Goal: Task Accomplishment & Management: Manage account settings

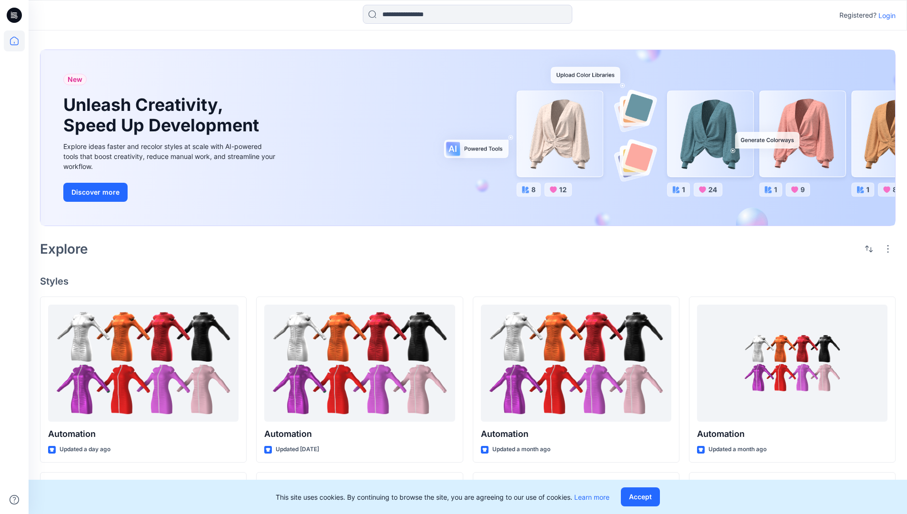
click at [885, 15] on p "Login" at bounding box center [887, 15] width 17 height 10
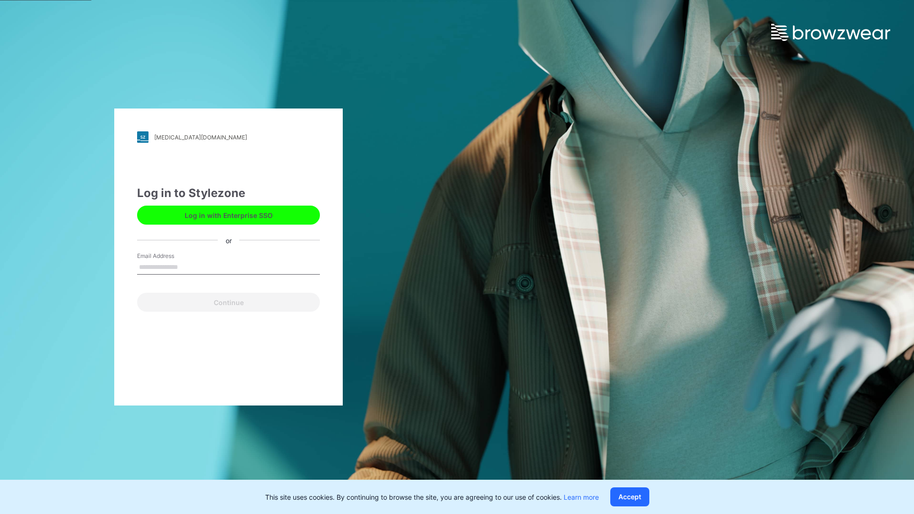
click at [188, 267] on input "Email Address" at bounding box center [228, 267] width 183 height 14
type input "**********"
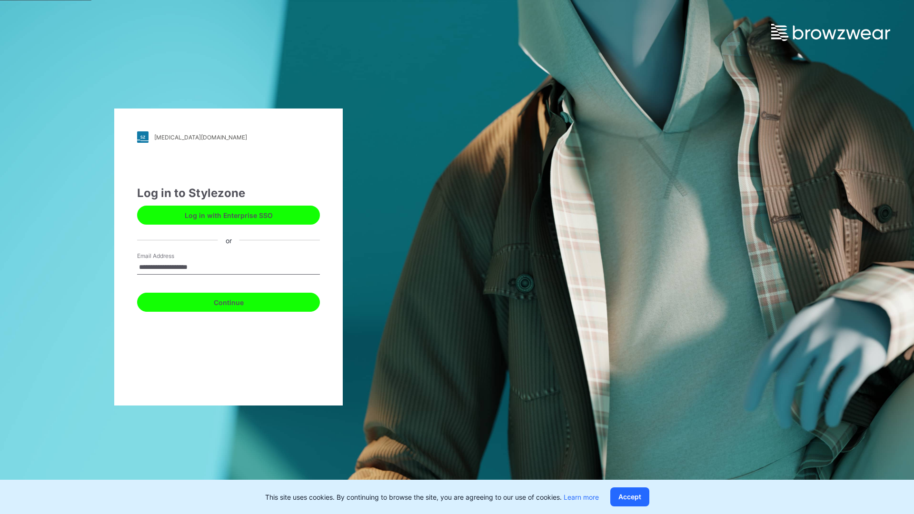
click at [239, 301] on button "Continue" at bounding box center [228, 302] width 183 height 19
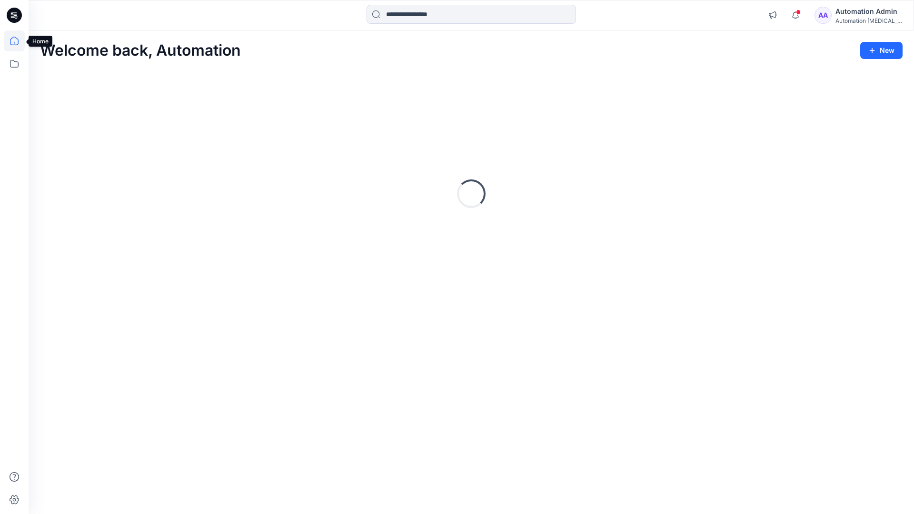
click at [18, 41] on icon at bounding box center [14, 41] width 9 height 9
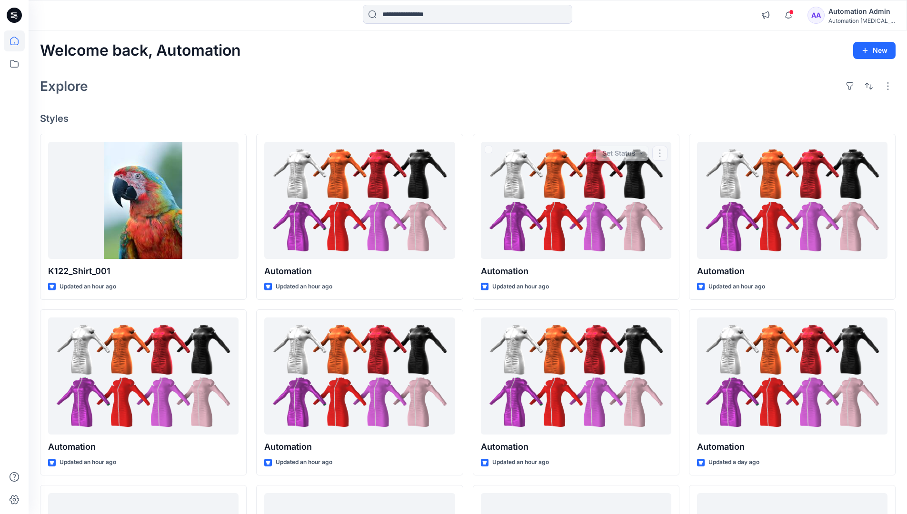
click at [834, 17] on div "AA Automation Admin Automation [MEDICAL_DATA]..." at bounding box center [852, 15] width 88 height 19
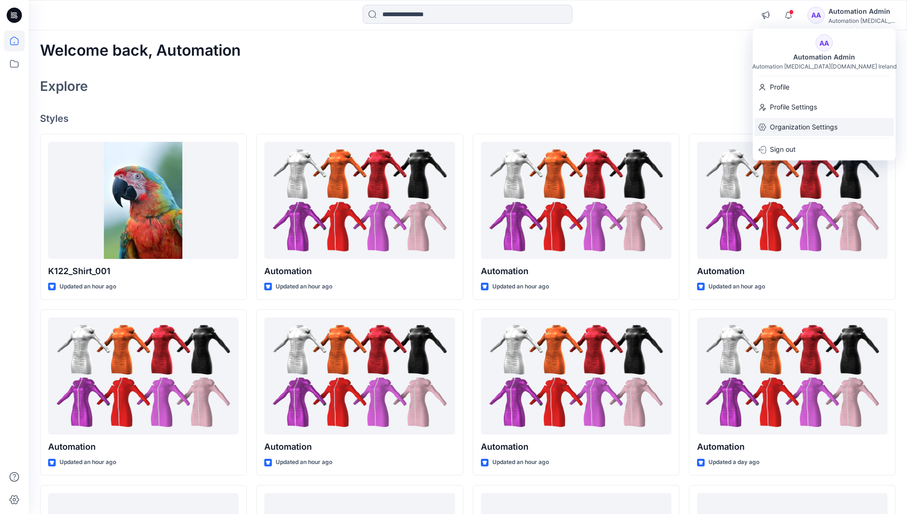
click at [802, 124] on p "Organization Settings" at bounding box center [804, 127] width 68 height 18
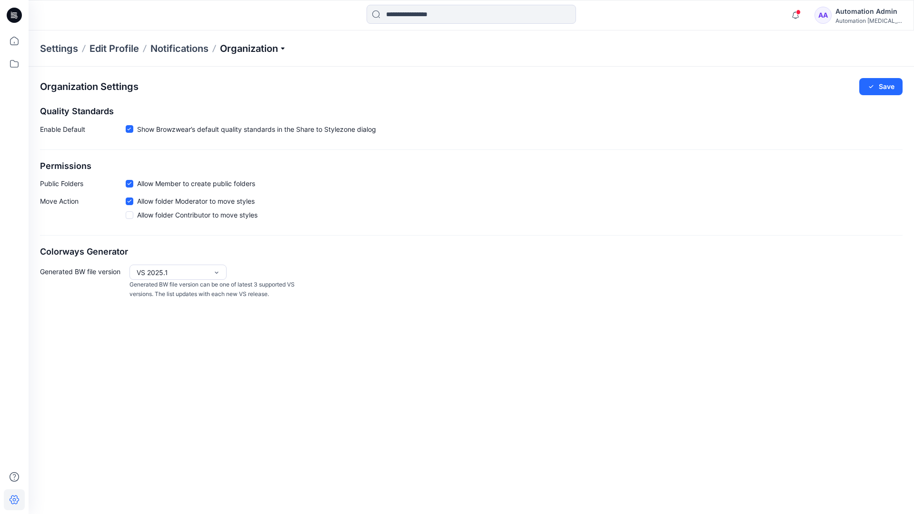
click at [252, 46] on p "Organization" at bounding box center [253, 48] width 67 height 13
click at [270, 107] on link "Edit Style Information Fields" at bounding box center [254, 108] width 139 height 19
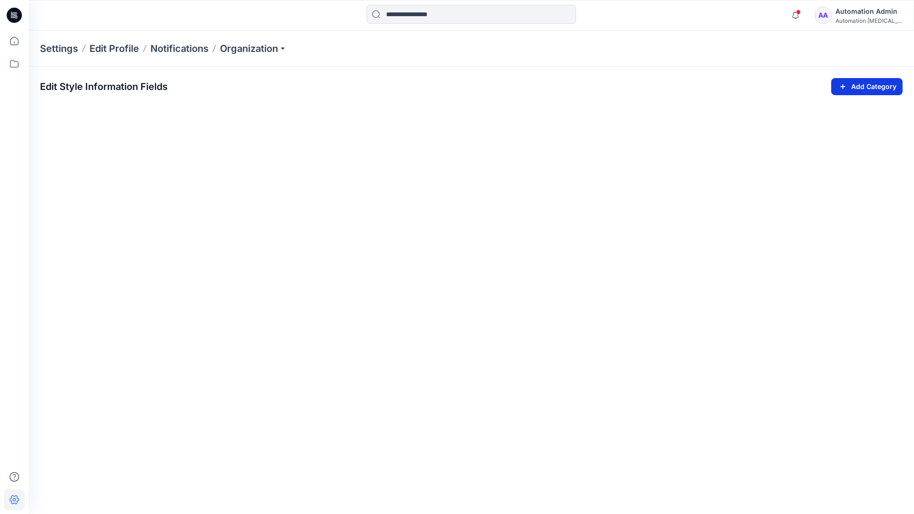
click at [841, 84] on icon "button" at bounding box center [843, 86] width 11 height 11
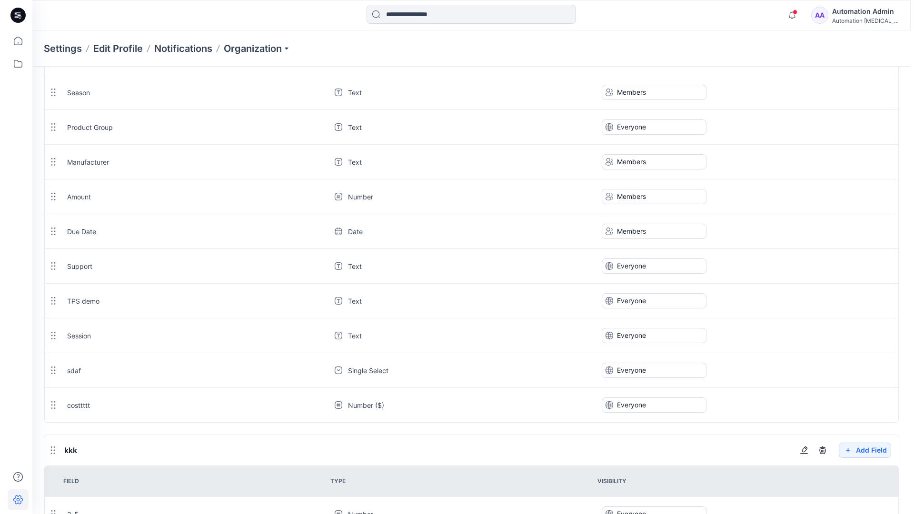
scroll to position [883, 0]
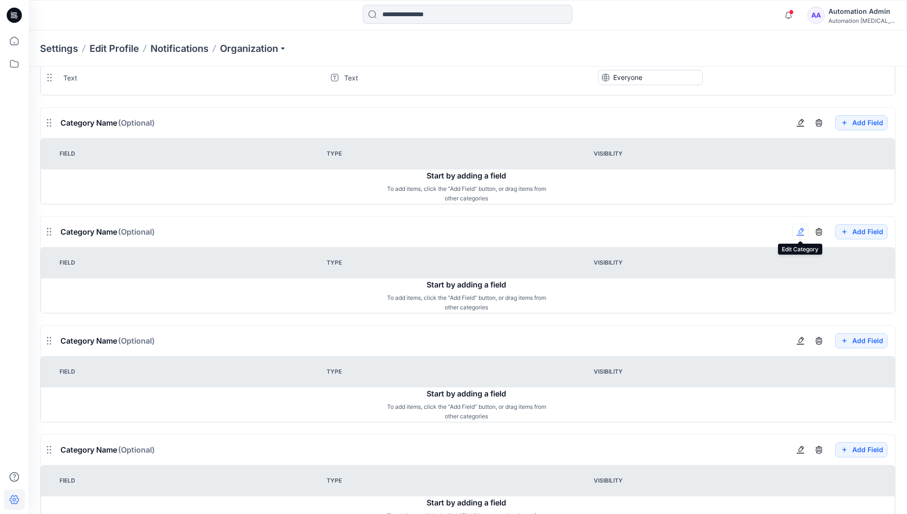
click at [804, 237] on button "button" at bounding box center [800, 232] width 16 height 16
type input "*******"
click at [854, 342] on button "Add Field" at bounding box center [861, 340] width 52 height 15
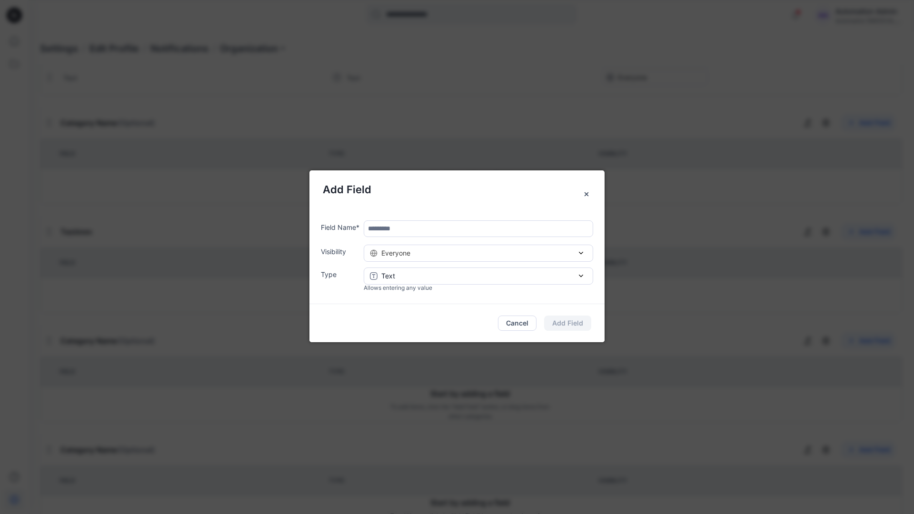
click at [408, 231] on input "text" at bounding box center [479, 228] width 230 height 17
type input "****"
click at [491, 256] on div "Everyone" at bounding box center [478, 253] width 217 height 10
click at [577, 323] on button "Add Field" at bounding box center [567, 323] width 47 height 15
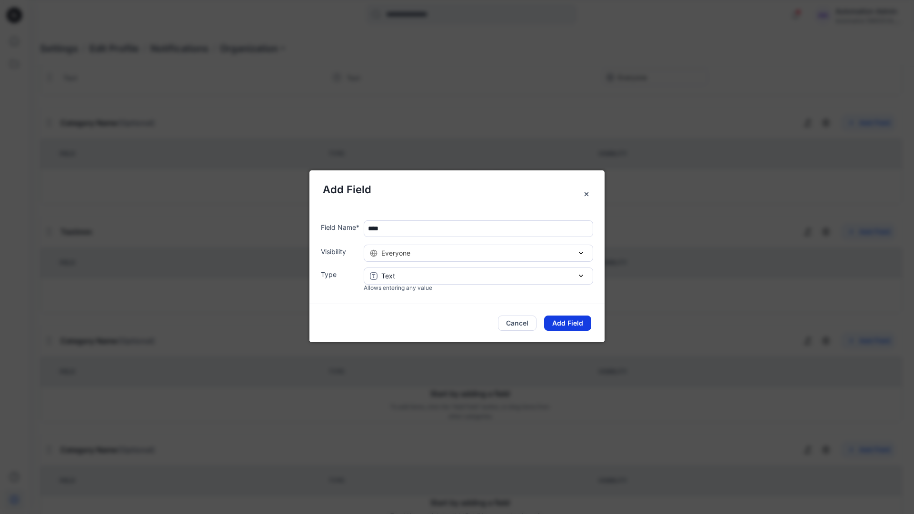
scroll to position [858, 0]
